Goal: Information Seeking & Learning: Learn about a topic

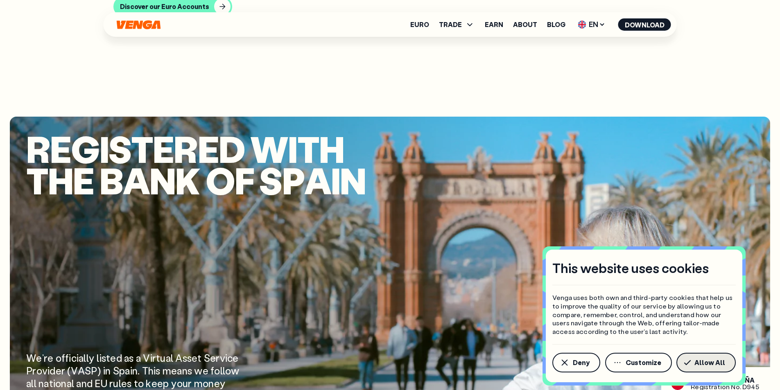
drag, startPoint x: 711, startPoint y: 363, endPoint x: 579, endPoint y: 279, distance: 155.7
click at [711, 362] on span "Allow All" at bounding box center [709, 363] width 31 height 7
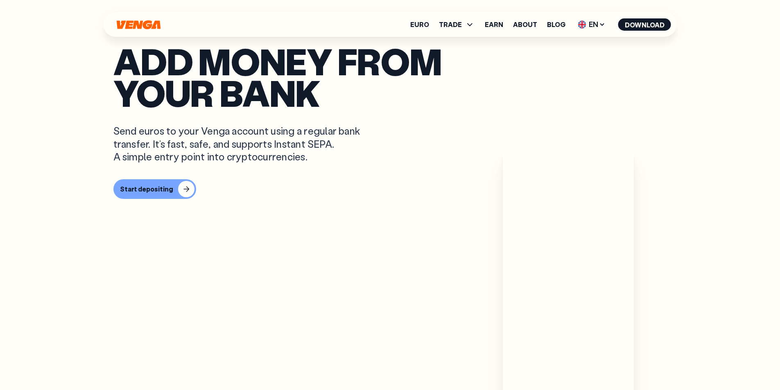
scroll to position [246, 0]
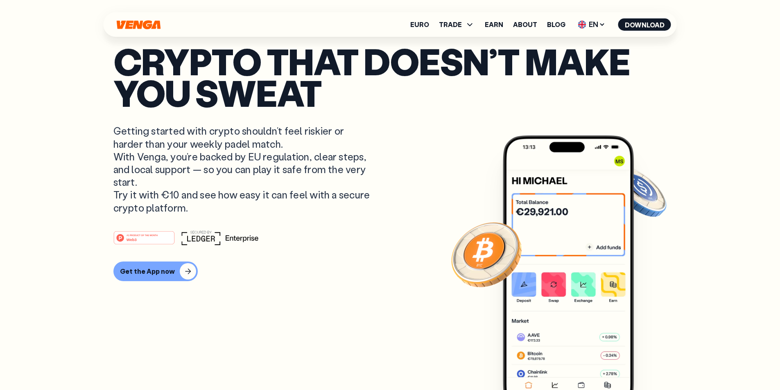
drag, startPoint x: 351, startPoint y: 375, endPoint x: 345, endPoint y: 375, distance: 6.2
click at [352, 374] on article "Crypto that doesn’t make you sweat Getting started with crypto shouldn’t feel r…" at bounding box center [390, 211] width 554 height 332
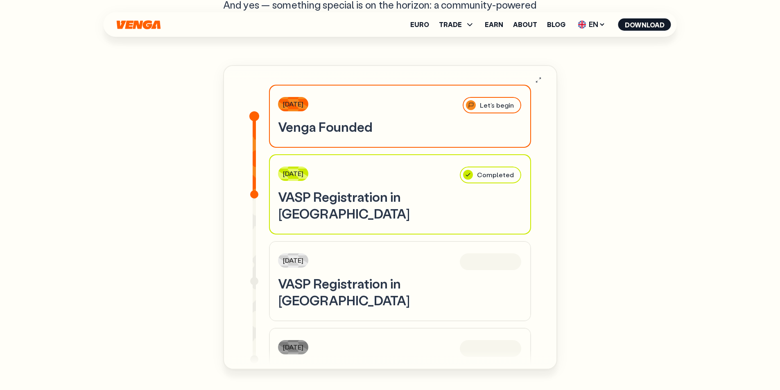
scroll to position [2702, 0]
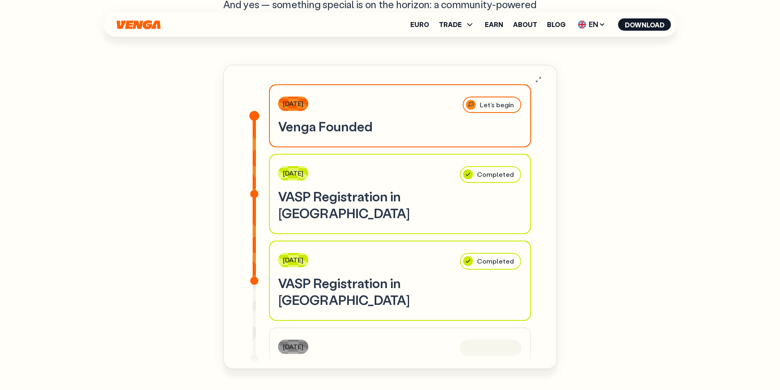
drag, startPoint x: 354, startPoint y: 190, endPoint x: 349, endPoint y: 225, distance: 35.6
click at [350, 224] on div "Feb ‘24 Completed VASP Registration in Spain" at bounding box center [400, 194] width 260 height 79
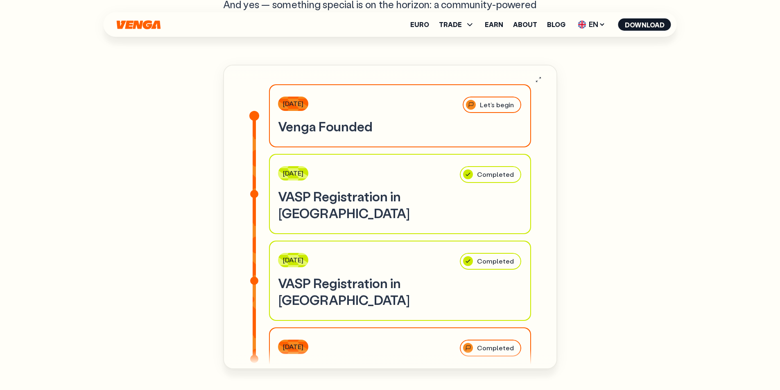
click at [349, 226] on div "Feb ‘24 Completed VASP Registration in Spain" at bounding box center [400, 194] width 260 height 79
drag, startPoint x: 321, startPoint y: 179, endPoint x: 328, endPoint y: 150, distance: 29.7
click at [324, 176] on div "Feb ‘24 Completed VASP Registration in Spain" at bounding box center [400, 194] width 260 height 79
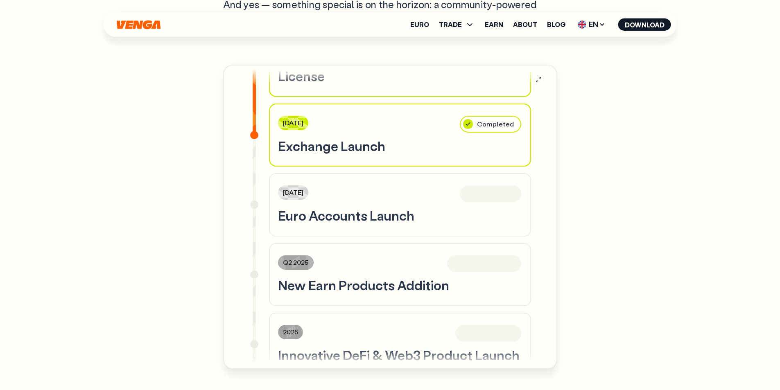
scroll to position [573, 0]
